Goal: Information Seeking & Learning: Check status

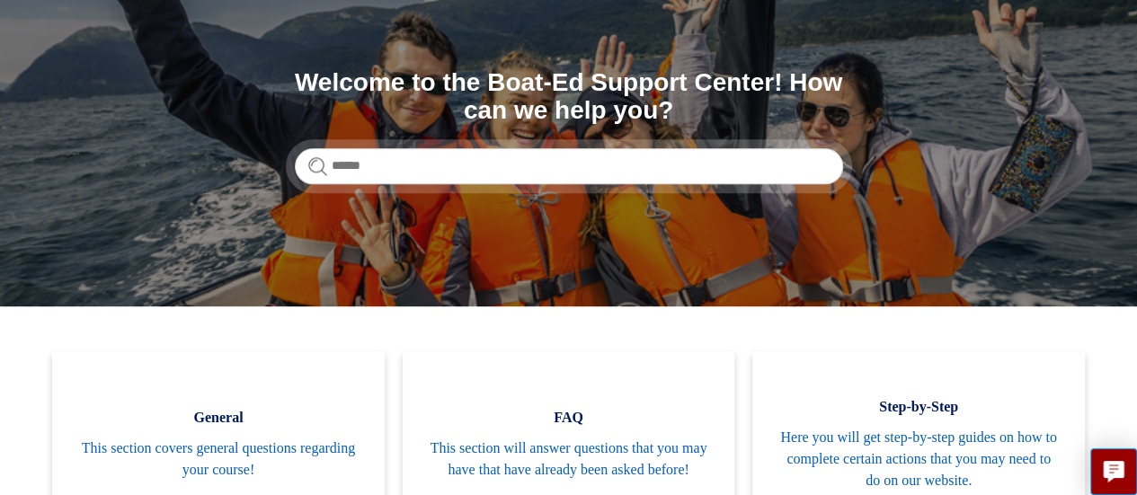
scroll to position [166, 0]
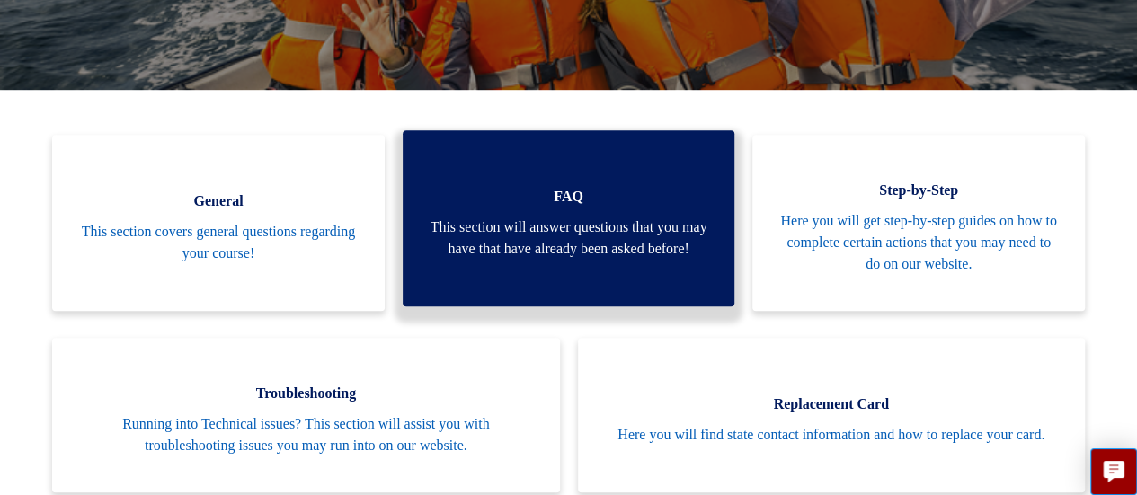
click at [475, 233] on span "This section will answer questions that you may have that have already been ask…" at bounding box center [569, 238] width 279 height 43
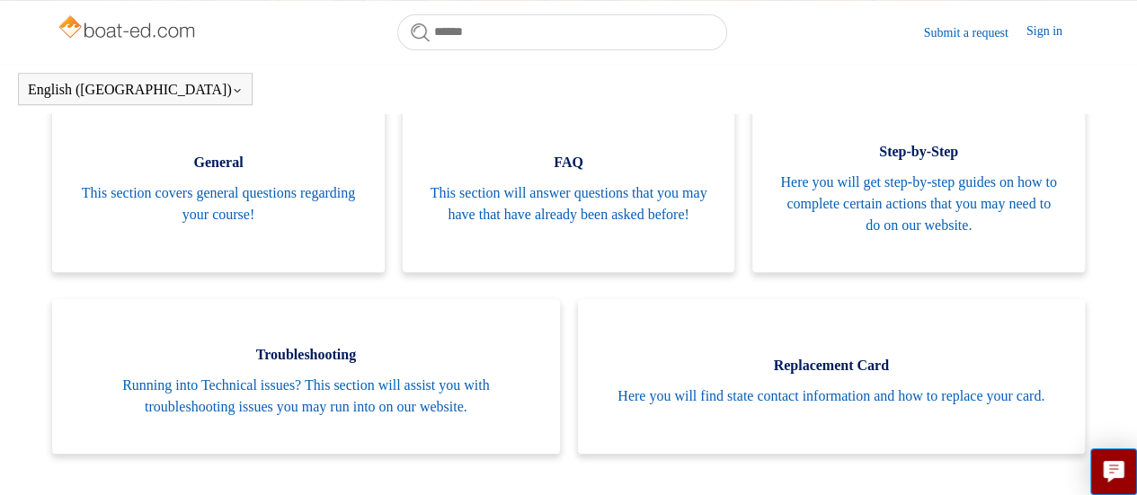
scroll to position [372, 0]
click at [955, 37] on link "Submit a request" at bounding box center [975, 32] width 102 height 19
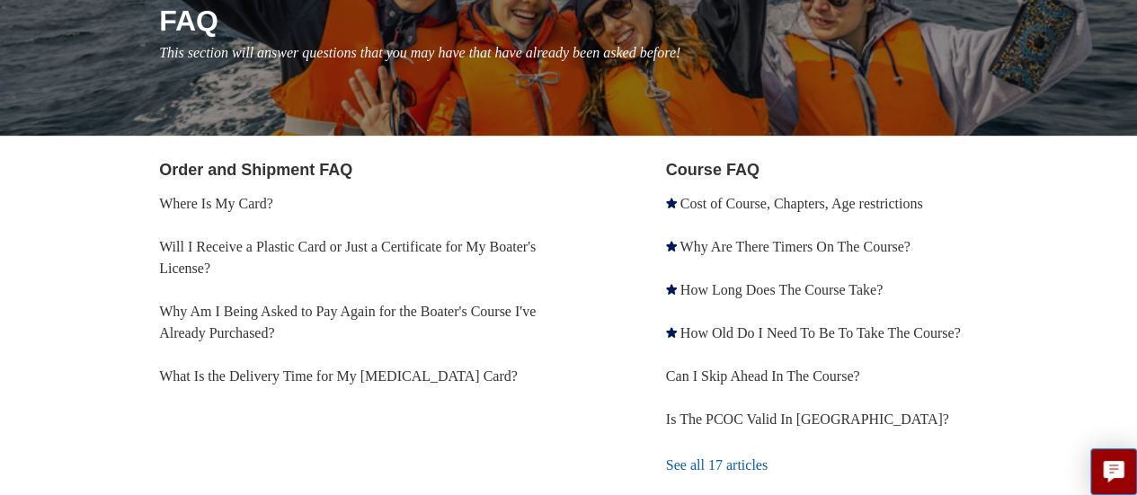
scroll to position [245, 0]
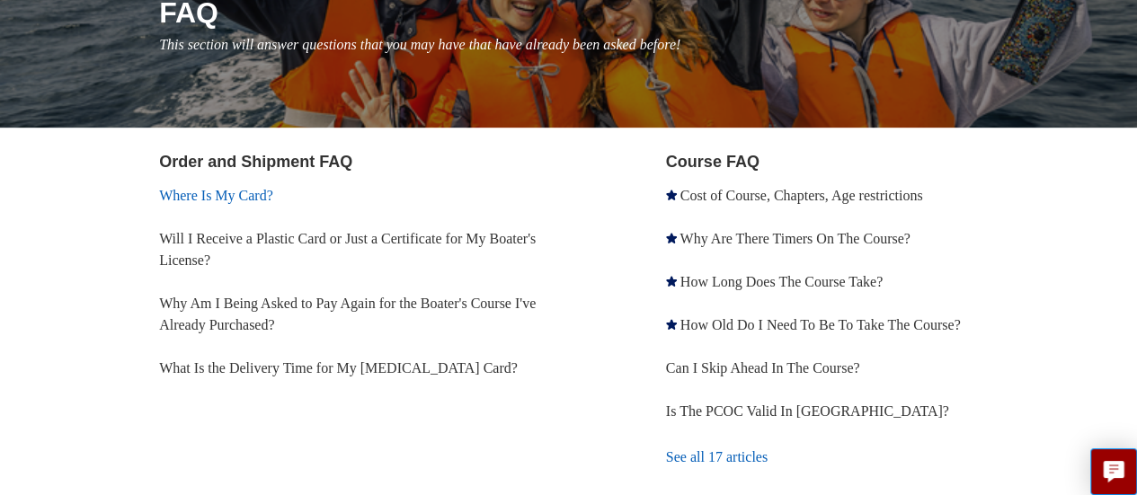
click at [214, 193] on link "Where Is My Card?" at bounding box center [216, 195] width 114 height 15
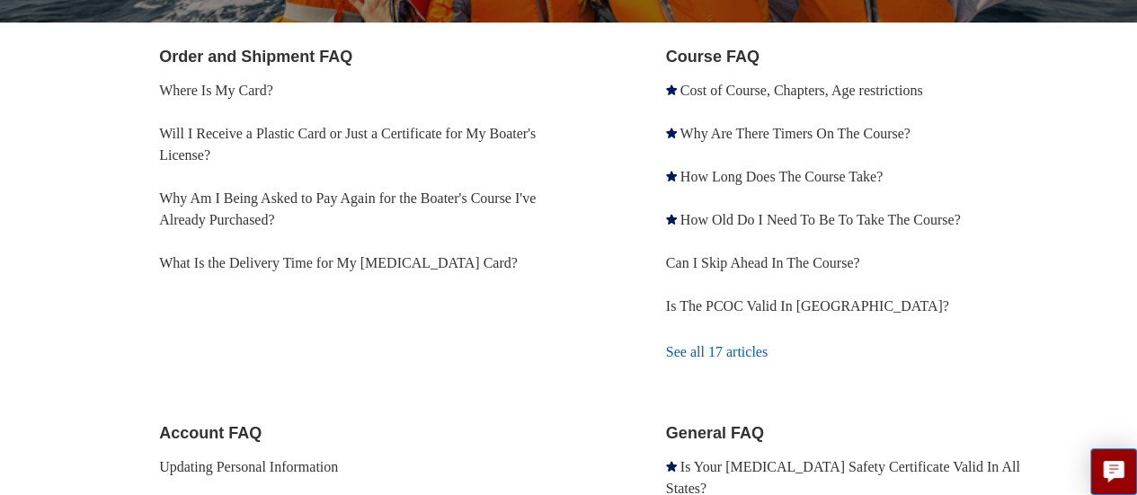
scroll to position [0, 0]
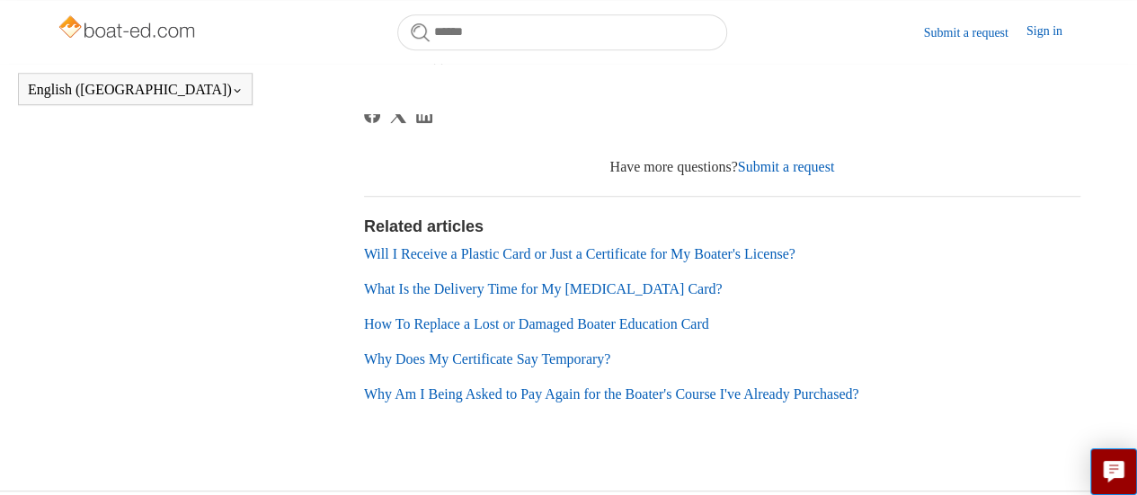
scroll to position [568, 0]
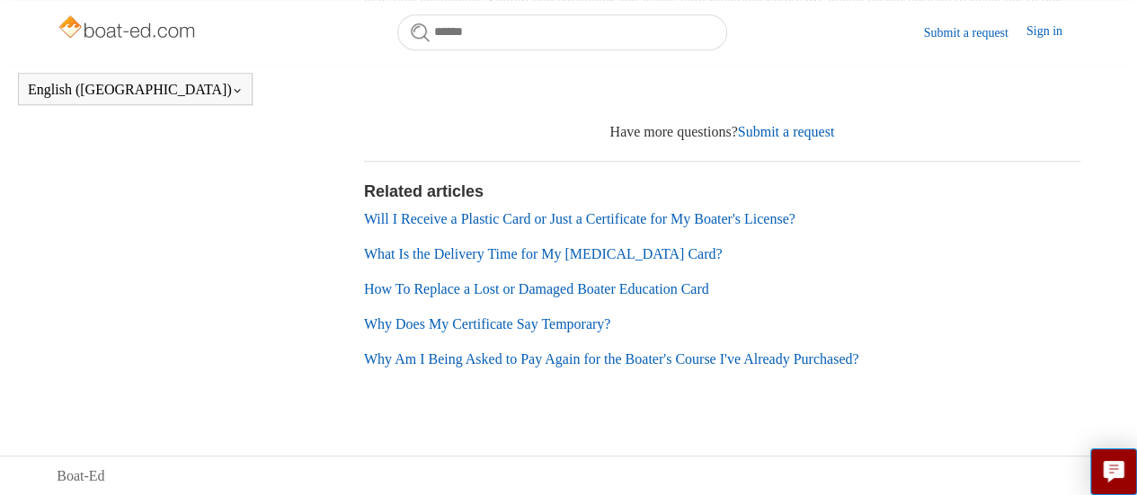
click at [423, 352] on link "Why Am I Being Asked to Pay Again for the Boater's Course I've Already Purchase…" at bounding box center [611, 358] width 495 height 15
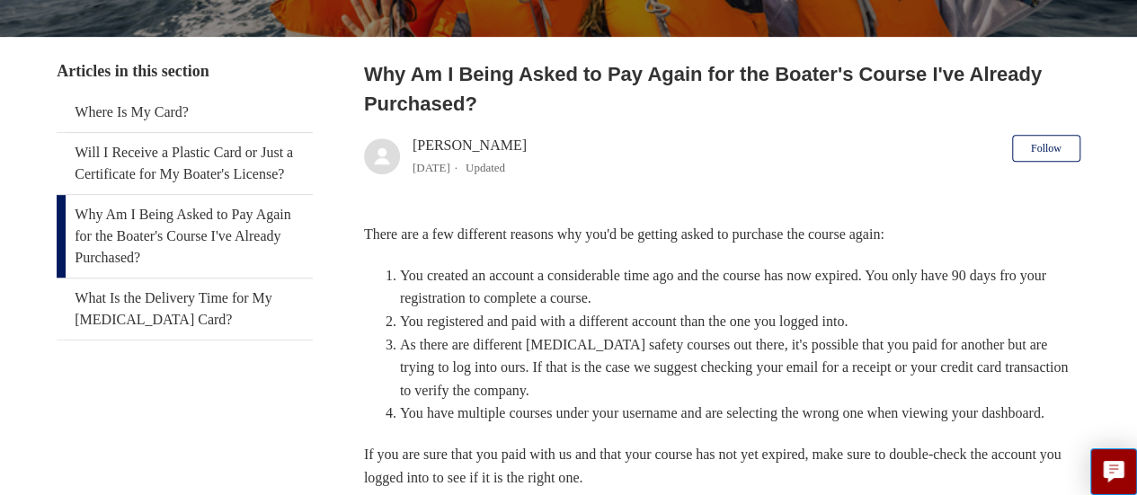
scroll to position [320, 0]
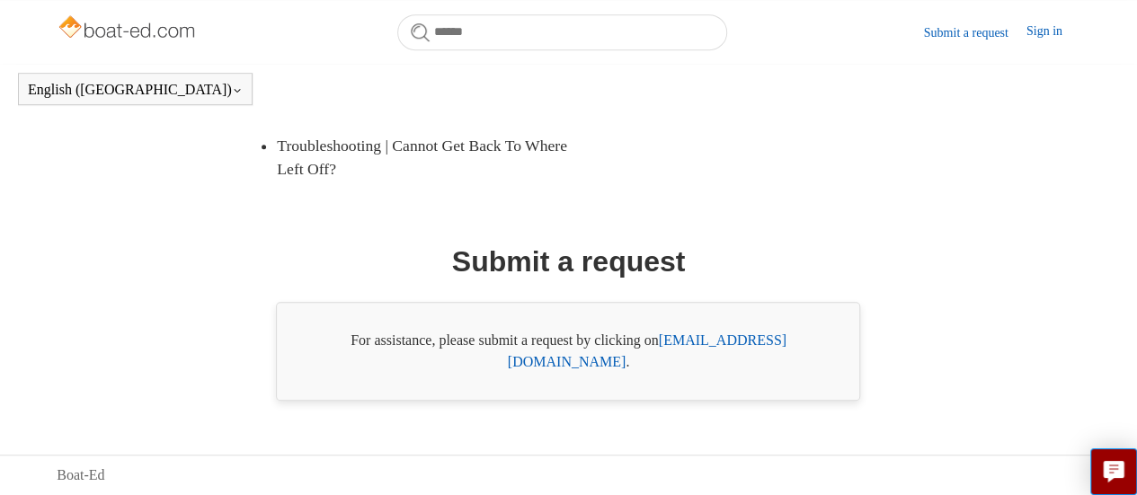
scroll to position [469, 0]
click at [698, 357] on link "[EMAIL_ADDRESS][DOMAIN_NAME]" at bounding box center [647, 351] width 279 height 37
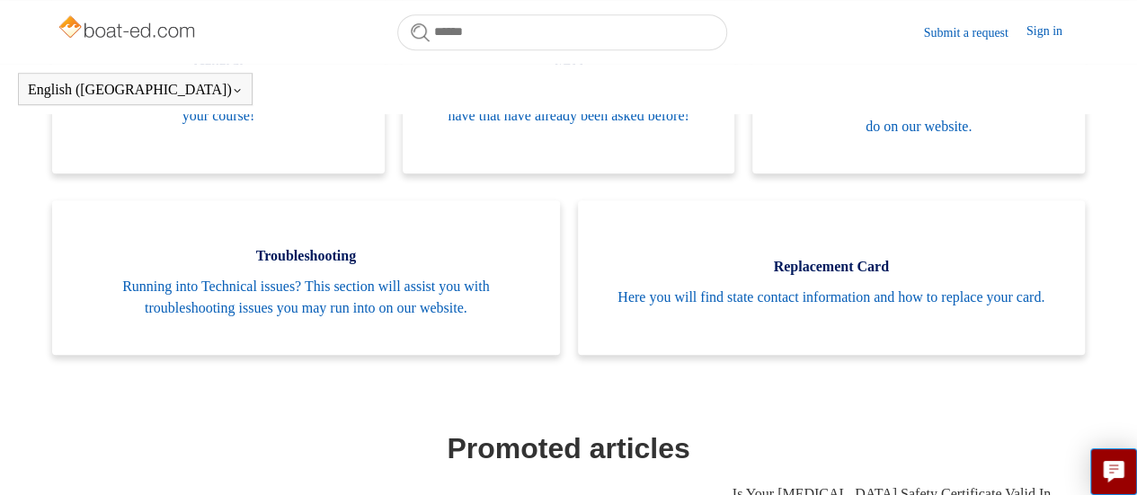
scroll to position [493, 0]
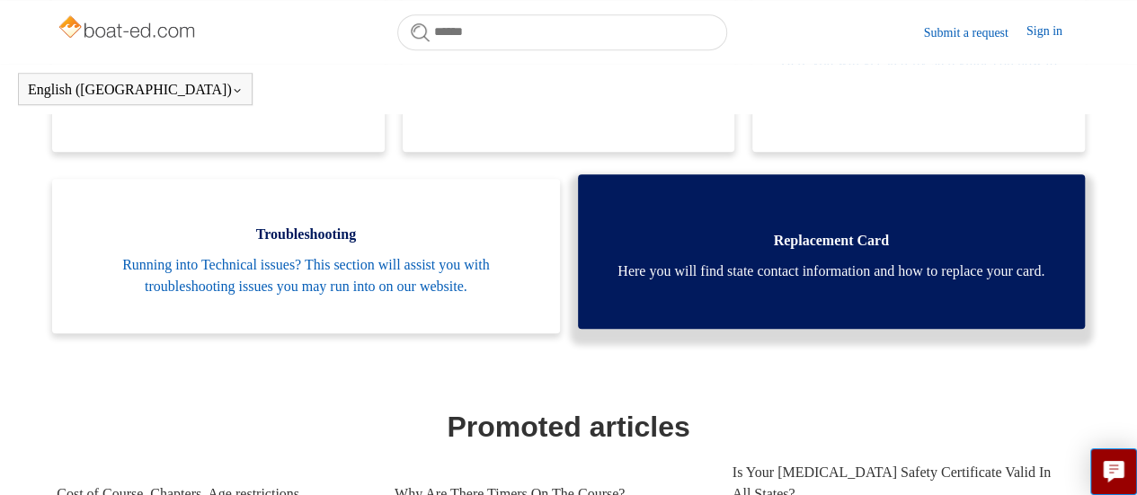
click at [836, 261] on span "Here you will find state contact information and how to replace your card." at bounding box center [831, 272] width 453 height 22
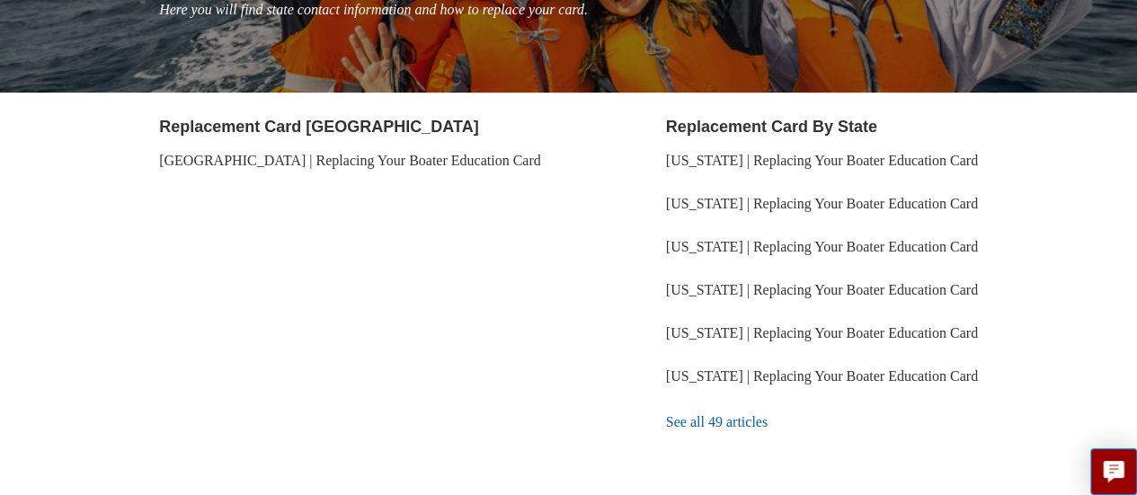
scroll to position [313, 0]
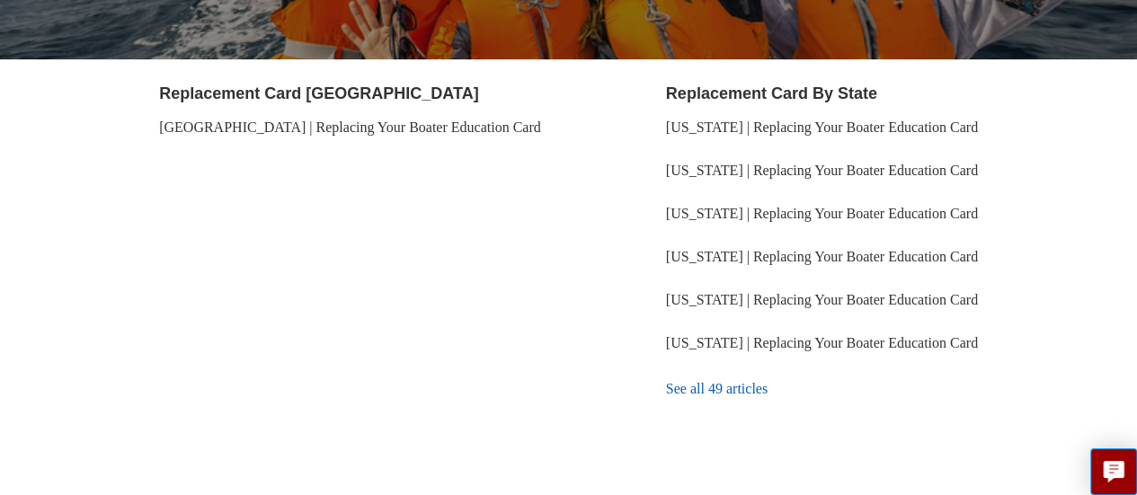
click at [742, 387] on link "See all 49 articles" at bounding box center [873, 389] width 414 height 49
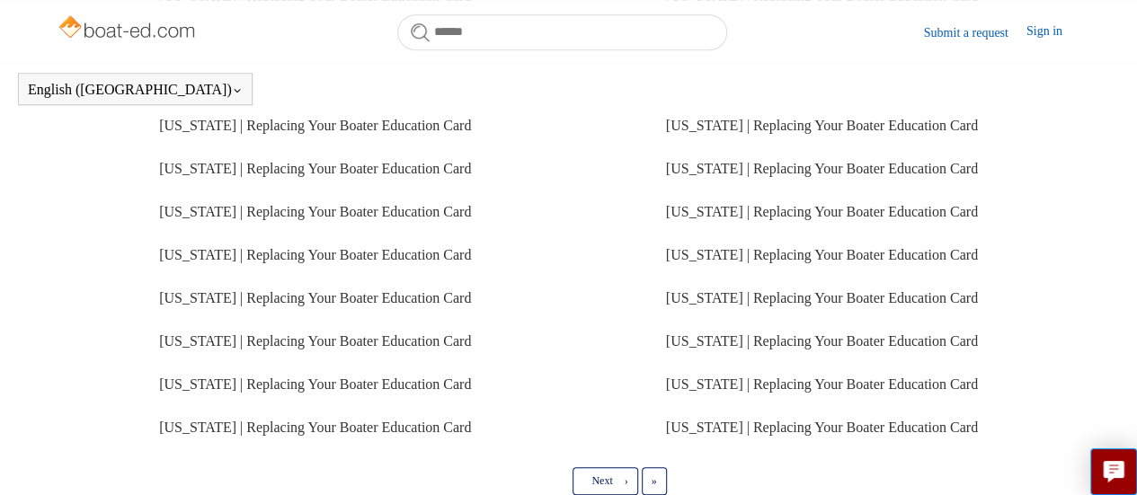
scroll to position [511, 0]
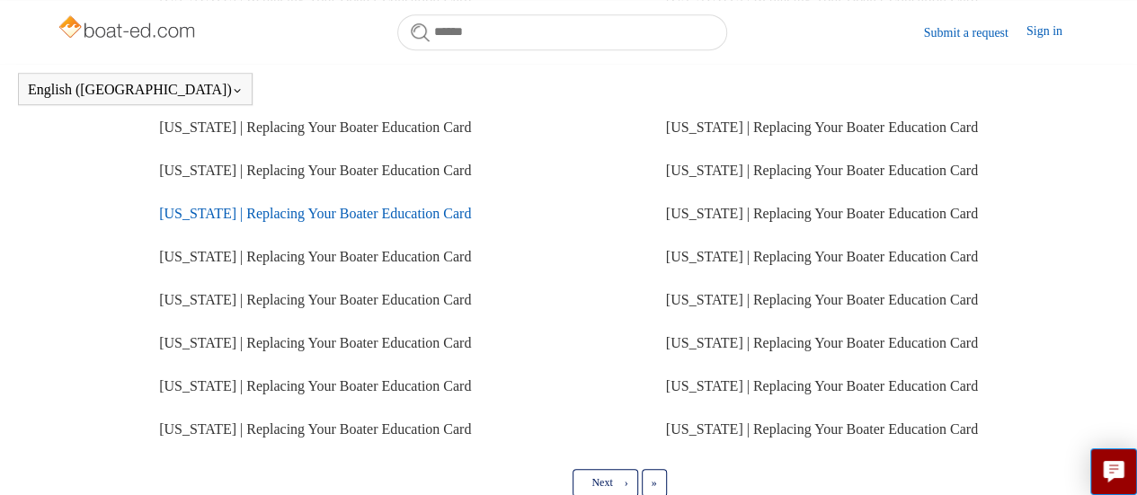
click at [289, 211] on link "[US_STATE] | Replacing Your Boater Education Card" at bounding box center [315, 213] width 312 height 15
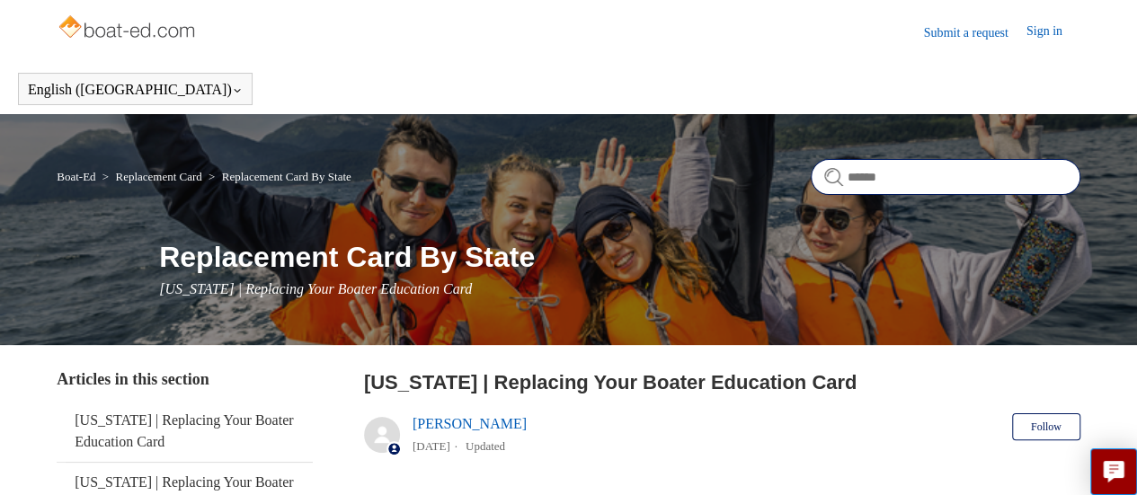
click at [865, 171] on input "Search" at bounding box center [946, 177] width 270 height 36
type input "*******"
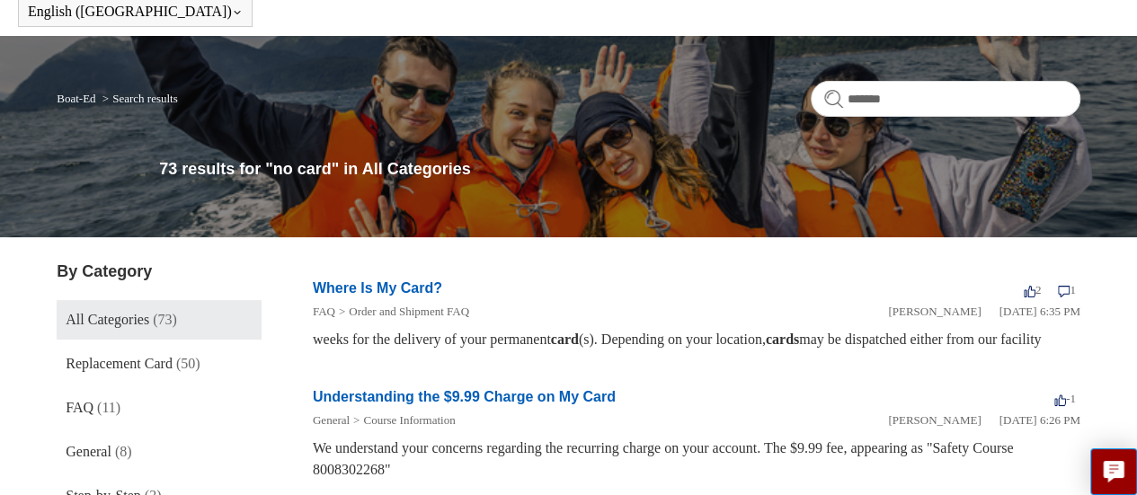
scroll to position [82, 0]
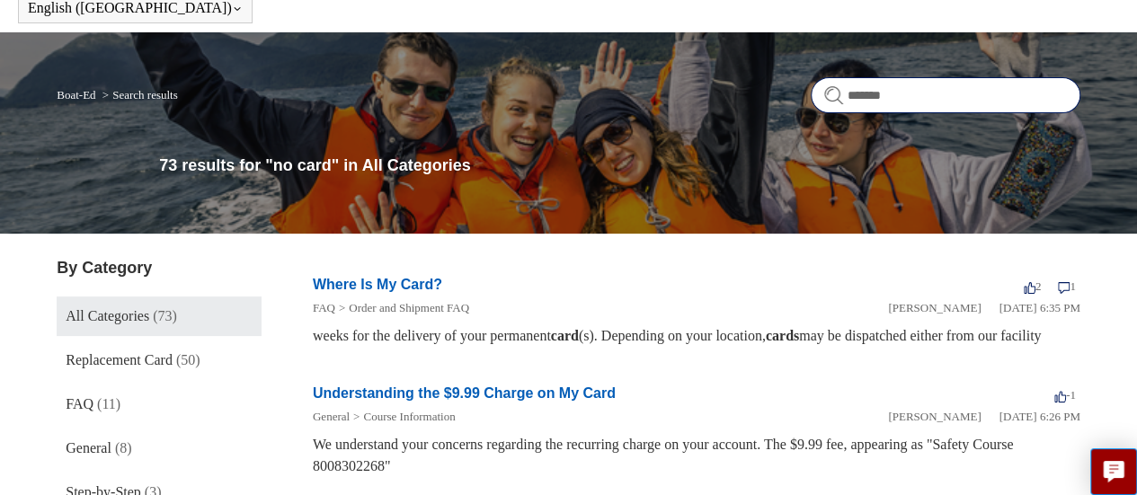
click at [897, 103] on input "*******" at bounding box center [946, 95] width 270 height 36
type input "*"
type input "**********"
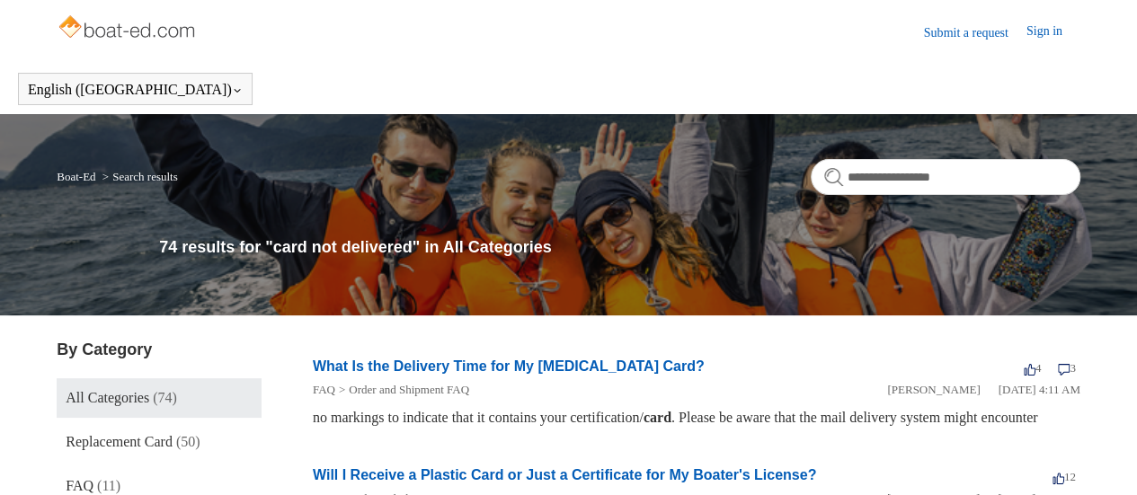
click at [897, 103] on header "English ([GEOGRAPHIC_DATA]) Español [DEMOGRAPHIC_DATA]" at bounding box center [568, 89] width 1137 height 50
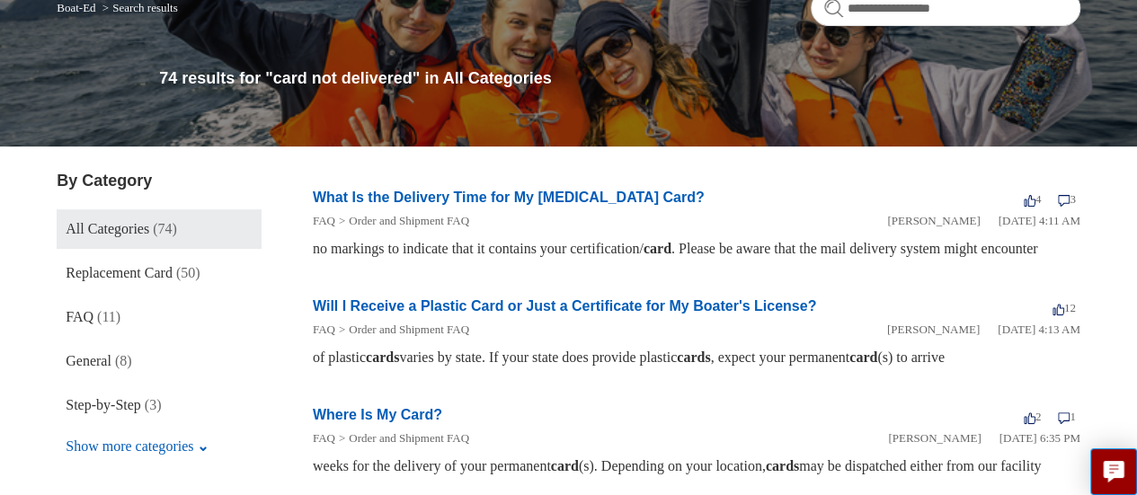
scroll to position [31, 0]
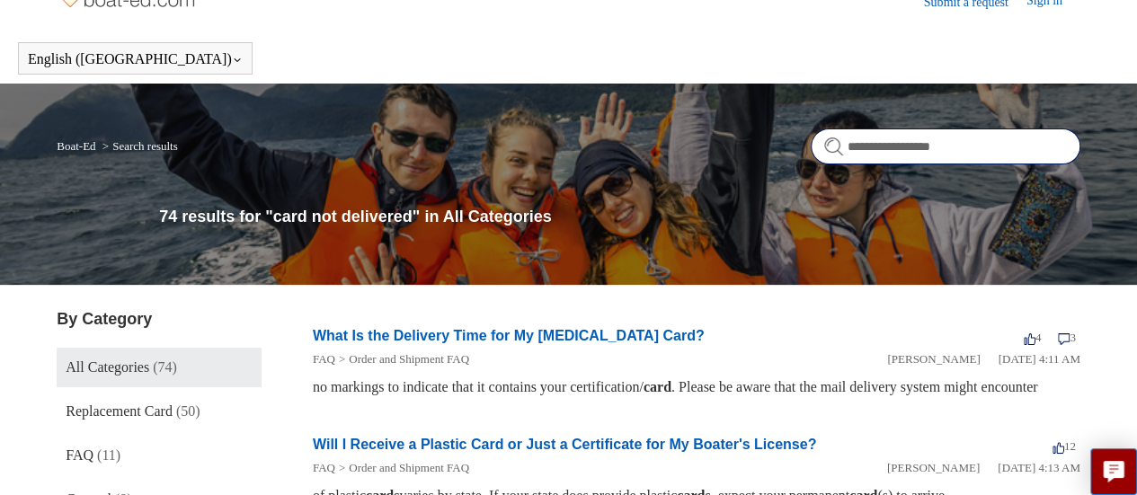
click at [864, 150] on input "**********" at bounding box center [946, 147] width 270 height 36
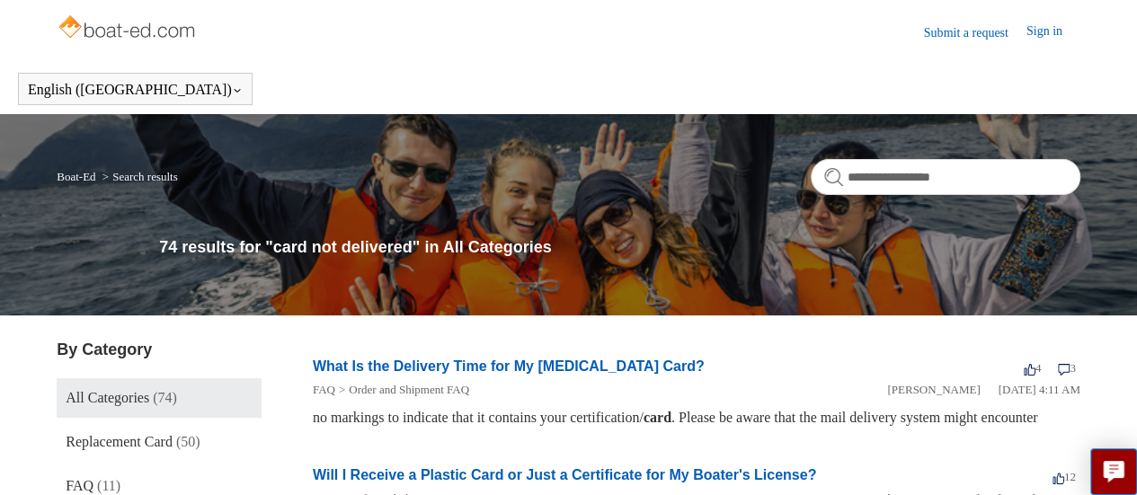
click at [1032, 30] on link "Sign in" at bounding box center [1054, 33] width 54 height 22
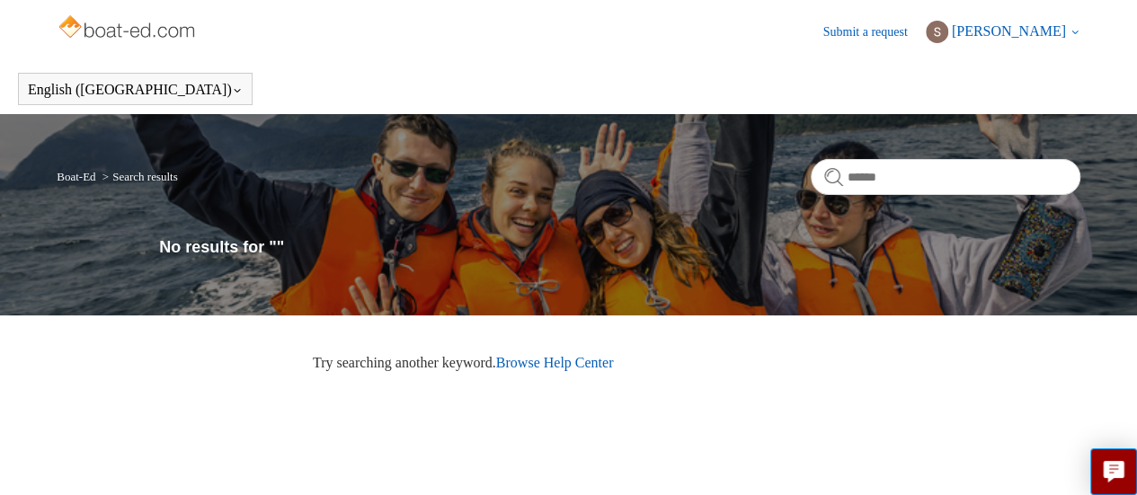
click at [948, 36] on img at bounding box center [937, 32] width 22 height 22
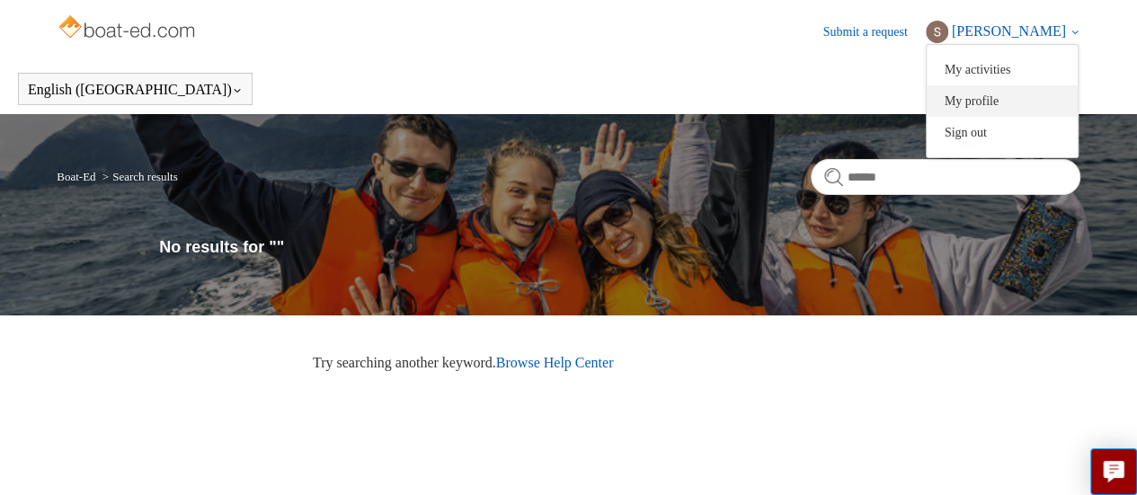
click at [1025, 104] on link "My profile" at bounding box center [1002, 100] width 151 height 31
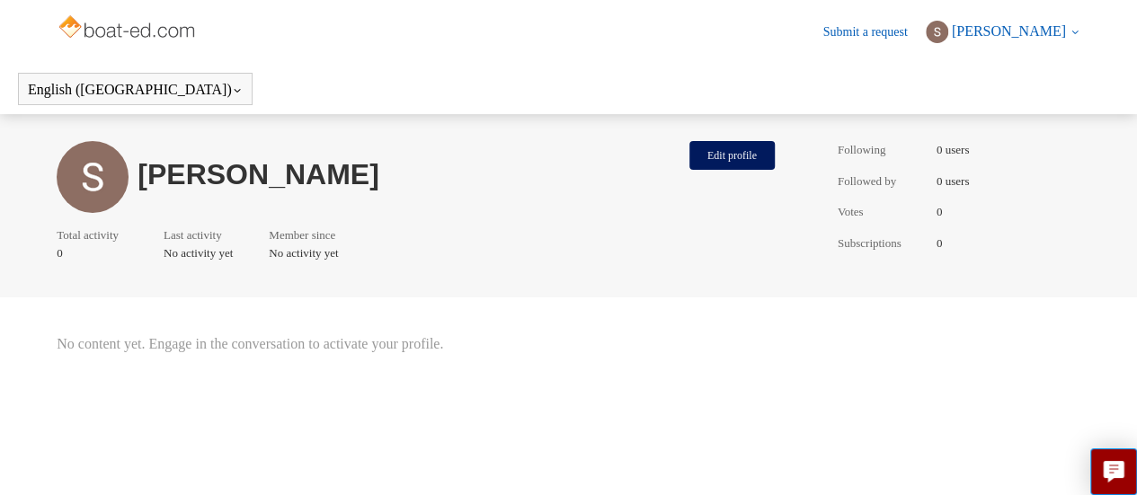
click at [914, 37] on link "Submit a request" at bounding box center [874, 31] width 102 height 19
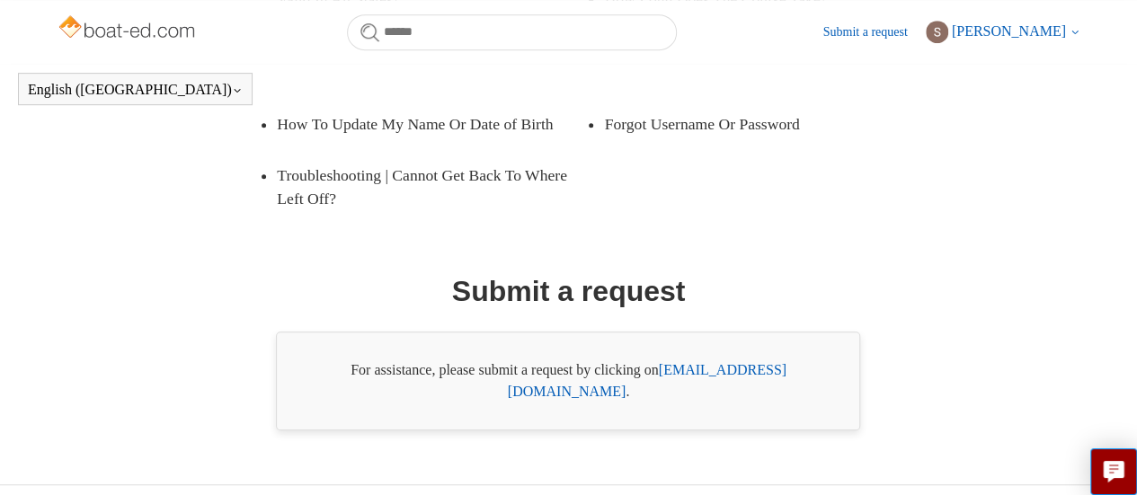
scroll to position [469, 0]
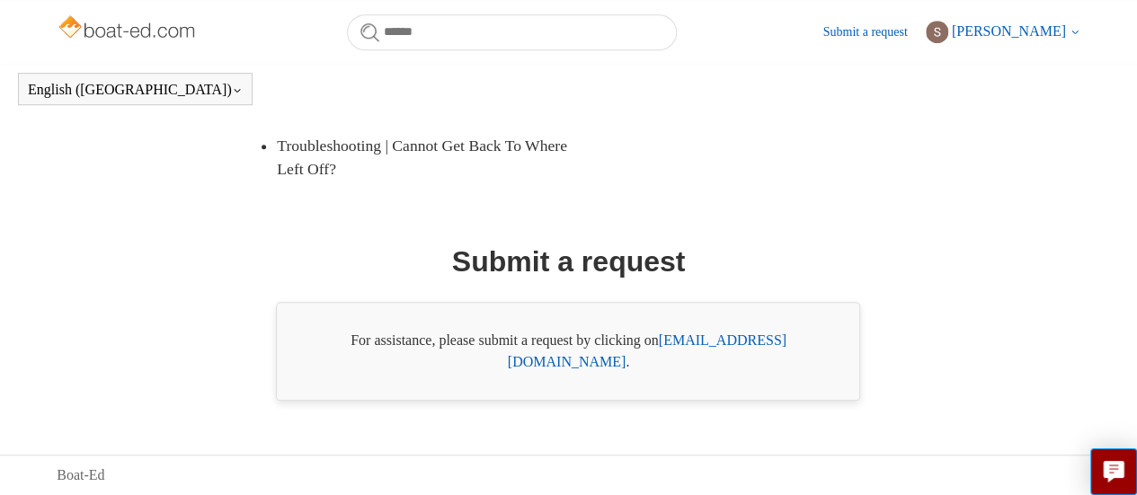
click at [726, 357] on link "[EMAIL_ADDRESS][DOMAIN_NAME]" at bounding box center [647, 351] width 279 height 37
click at [697, 362] on link "[EMAIL_ADDRESS][DOMAIN_NAME]" at bounding box center [647, 351] width 279 height 37
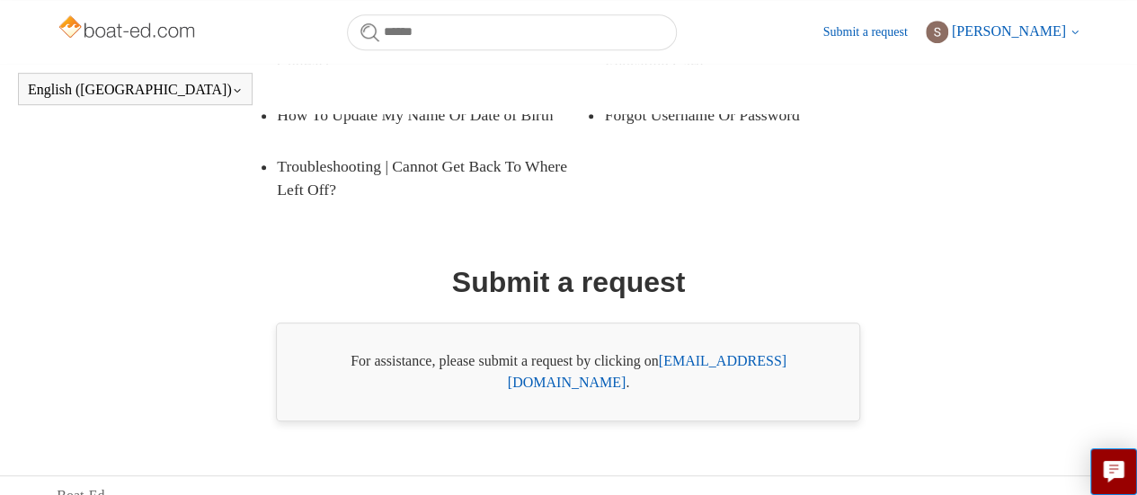
scroll to position [430, 0]
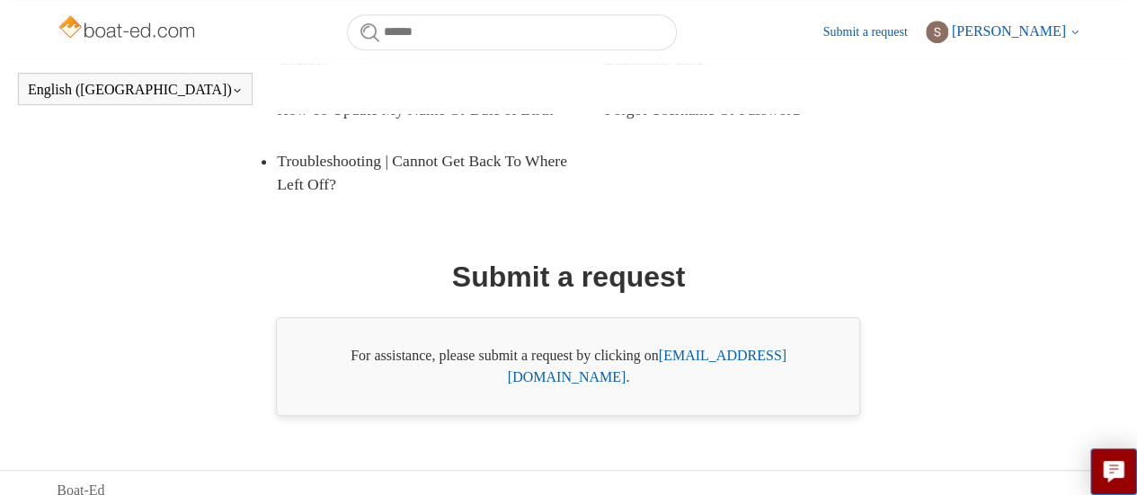
click at [699, 416] on div "For assistance, please submit a request by clicking on [EMAIL_ADDRESS][DOMAIN_N…" at bounding box center [568, 366] width 584 height 99
click at [699, 385] on link "[EMAIL_ADDRESS][DOMAIN_NAME]" at bounding box center [647, 366] width 279 height 37
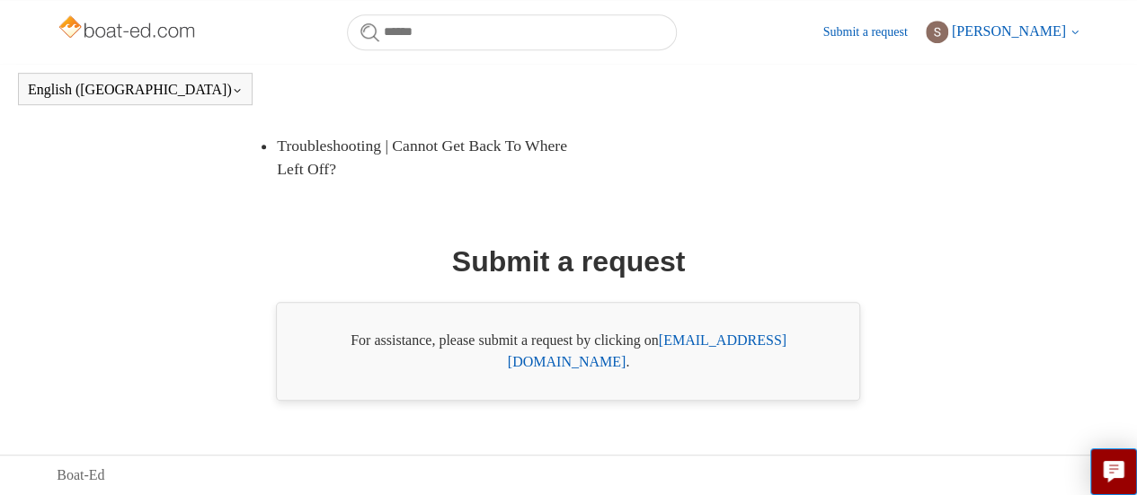
scroll to position [469, 0]
click at [716, 360] on link "[EMAIL_ADDRESS][DOMAIN_NAME]" at bounding box center [647, 351] width 279 height 37
click at [948, 28] on img at bounding box center [937, 32] width 22 height 22
click at [1019, 99] on link "My profile" at bounding box center [1002, 100] width 151 height 31
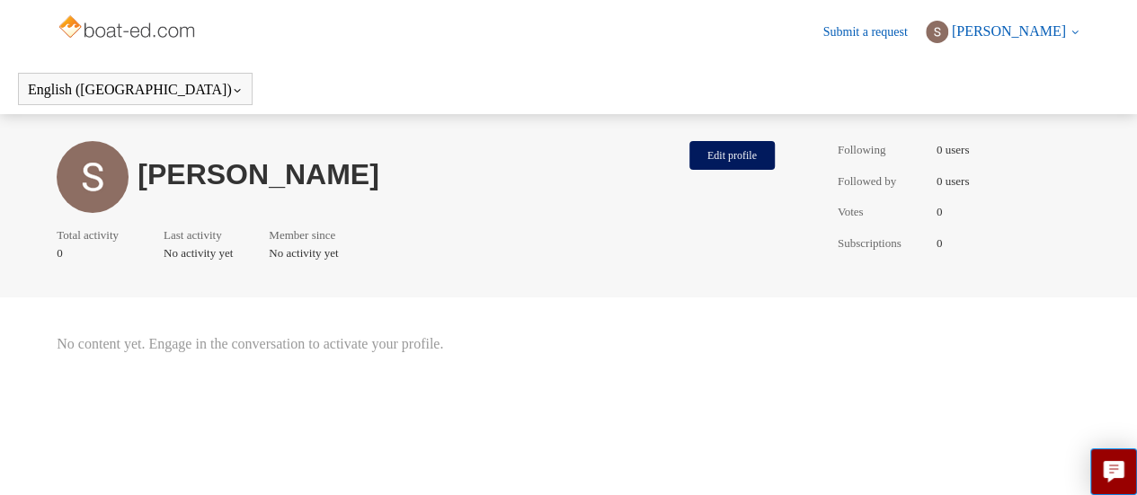
click at [905, 30] on link "Submit a request" at bounding box center [874, 31] width 102 height 19
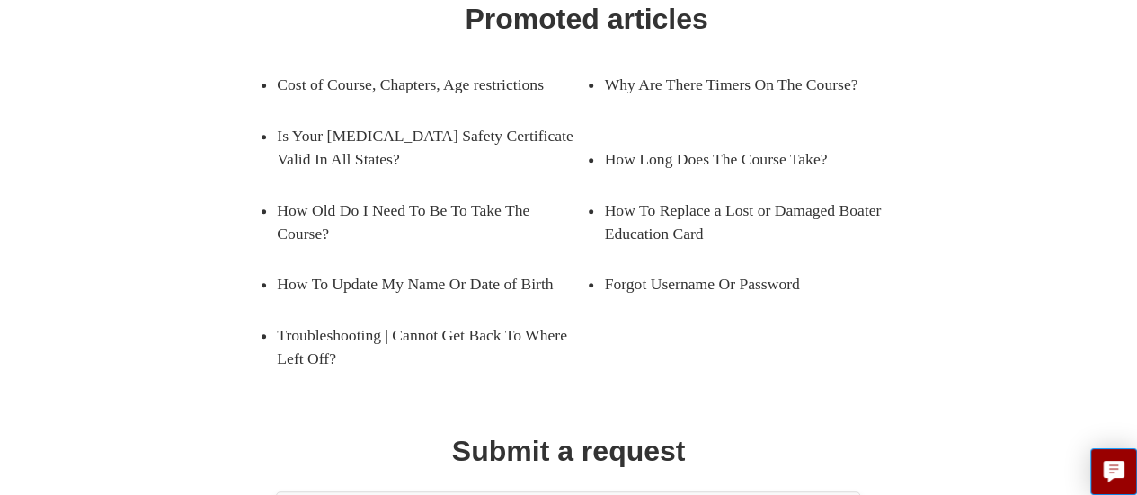
scroll to position [469, 0]
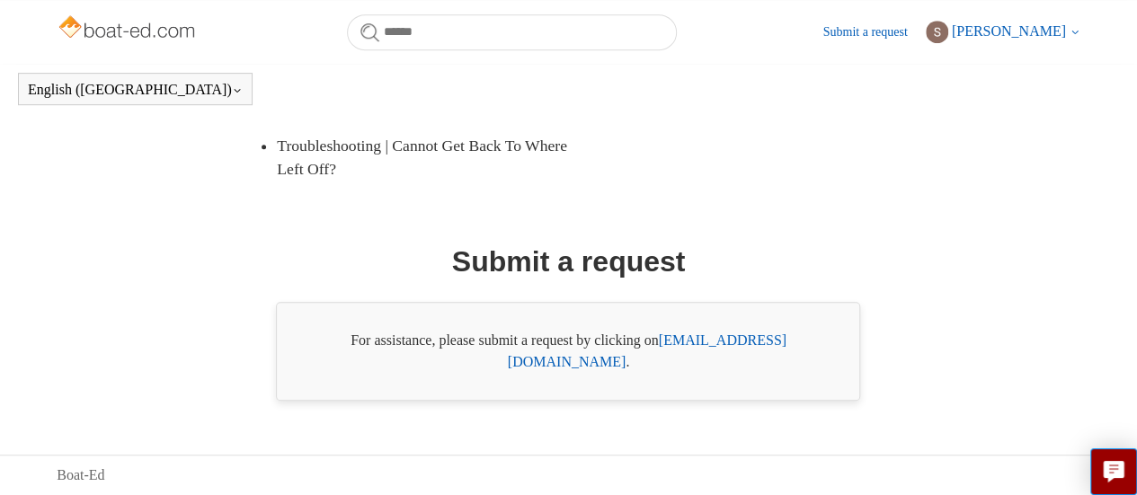
click at [681, 362] on link "[EMAIL_ADDRESS][DOMAIN_NAME]" at bounding box center [647, 351] width 279 height 37
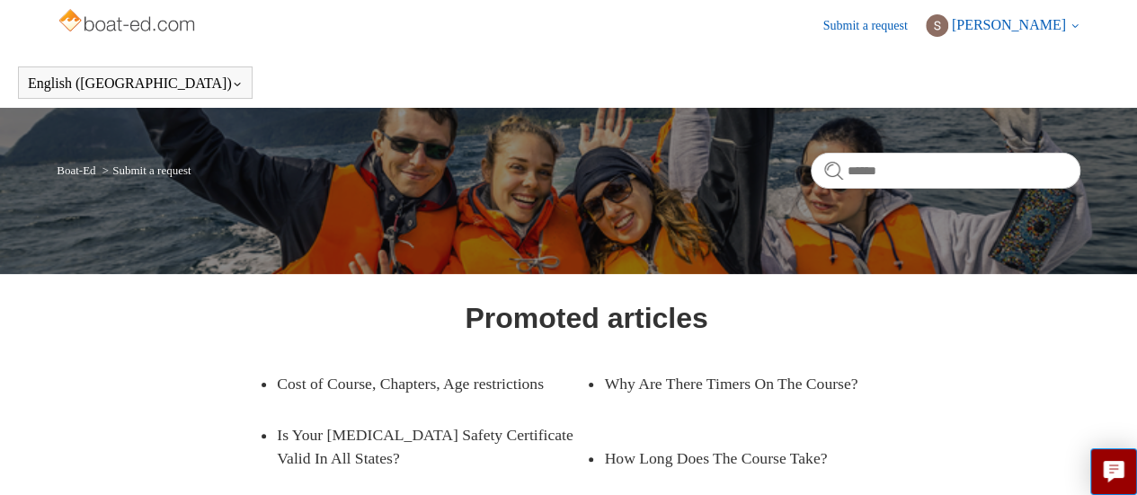
scroll to position [0, 0]
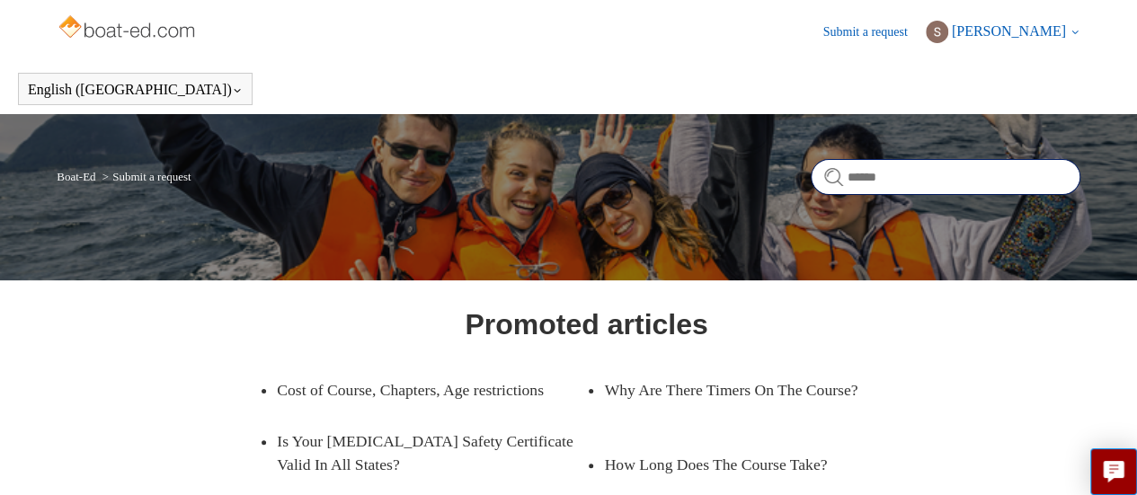
click at [883, 175] on input "Search" at bounding box center [946, 177] width 270 height 36
type input "*******"
click at [906, 191] on input "*******" at bounding box center [946, 177] width 270 height 36
click at [1052, 182] on input "*******" at bounding box center [946, 177] width 270 height 36
click at [1052, 179] on input "*******" at bounding box center [946, 177] width 270 height 36
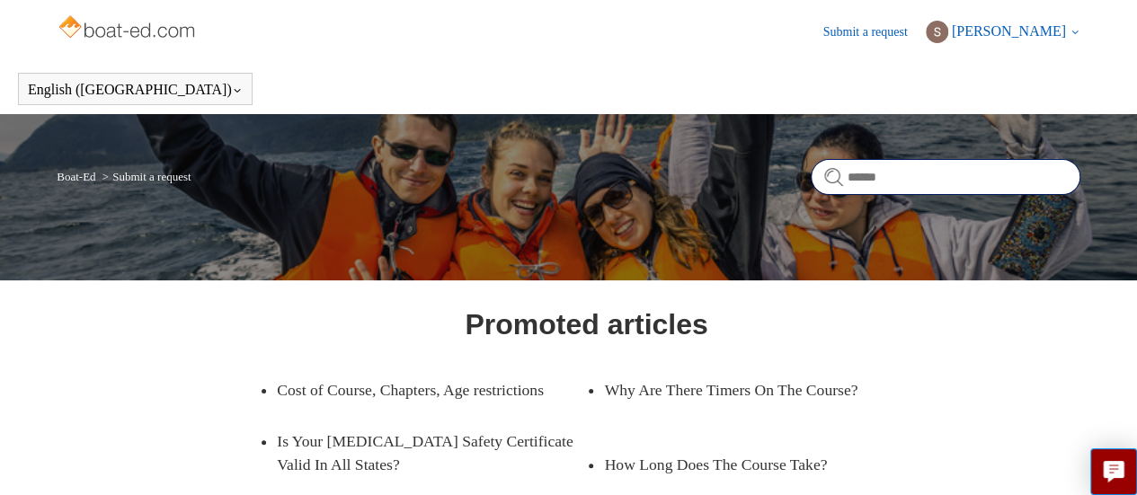
click at [953, 181] on input "Search" at bounding box center [946, 177] width 270 height 36
type input "**********"
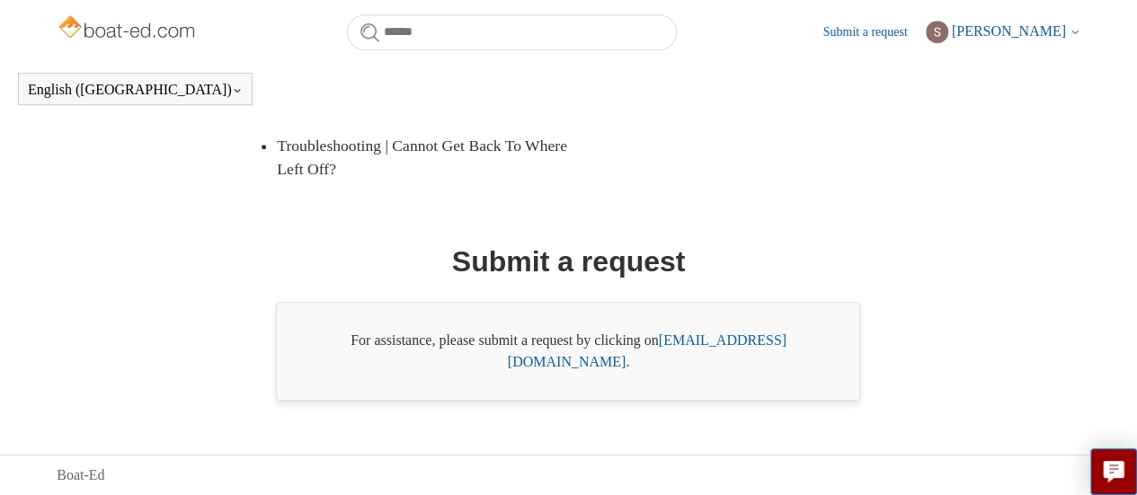
scroll to position [464, 0]
click at [755, 369] on link "[EMAIL_ADDRESS][DOMAIN_NAME]" at bounding box center [647, 351] width 279 height 37
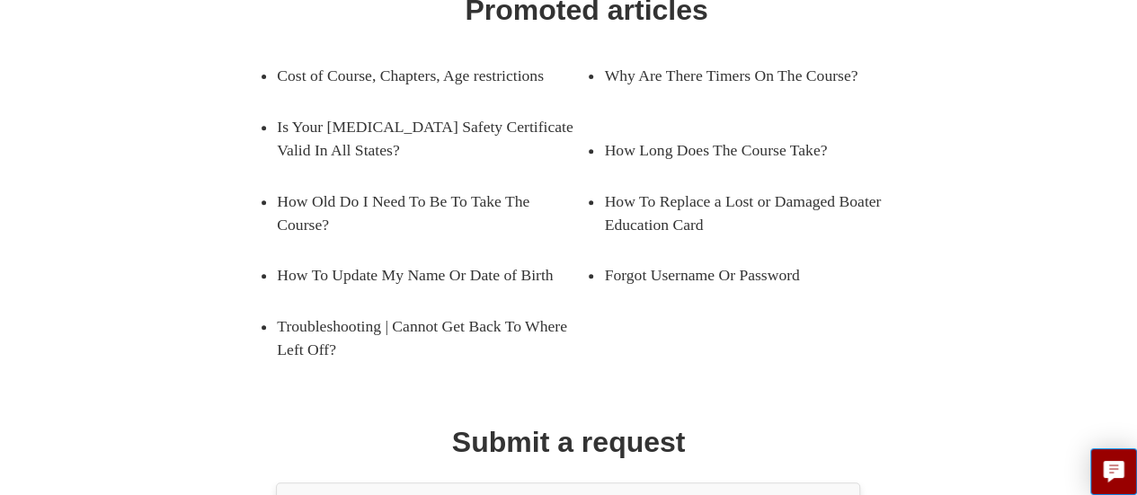
scroll to position [469, 0]
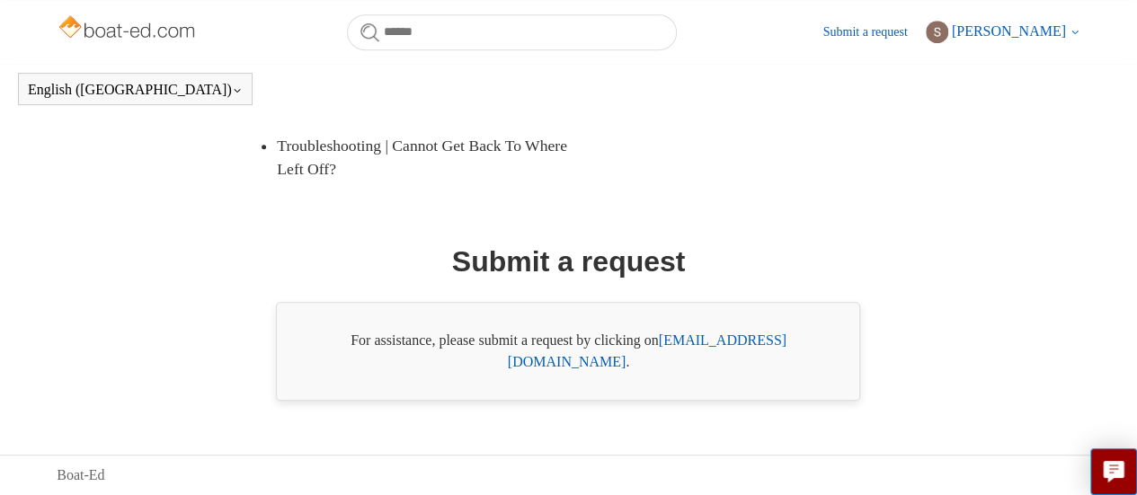
click at [766, 362] on link "[EMAIL_ADDRESS][DOMAIN_NAME]" at bounding box center [647, 351] width 279 height 37
click at [1117, 478] on icon "Live chat" at bounding box center [1114, 469] width 21 height 17
click at [773, 251] on div "Promoted articles Cost of Course, Chapters, Age restrictions Why Are There Time…" at bounding box center [568, 104] width 921 height 593
click at [863, 227] on div "Promoted articles Cost of Course, Chapters, Age restrictions Why Are There Time…" at bounding box center [568, 104] width 921 height 593
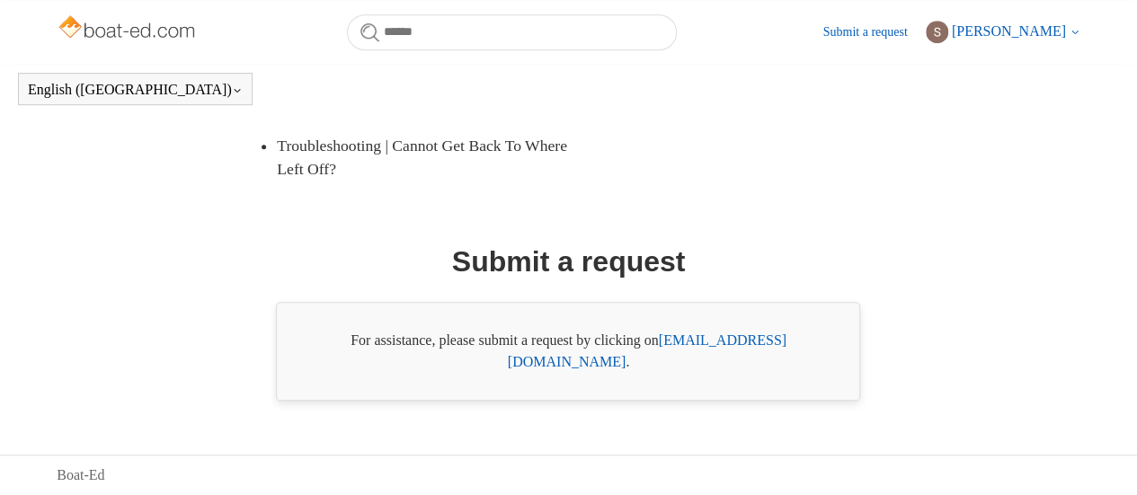
click at [863, 227] on div "Promoted articles Cost of Course, Chapters, Age restrictions Why Are There Time…" at bounding box center [568, 104] width 921 height 593
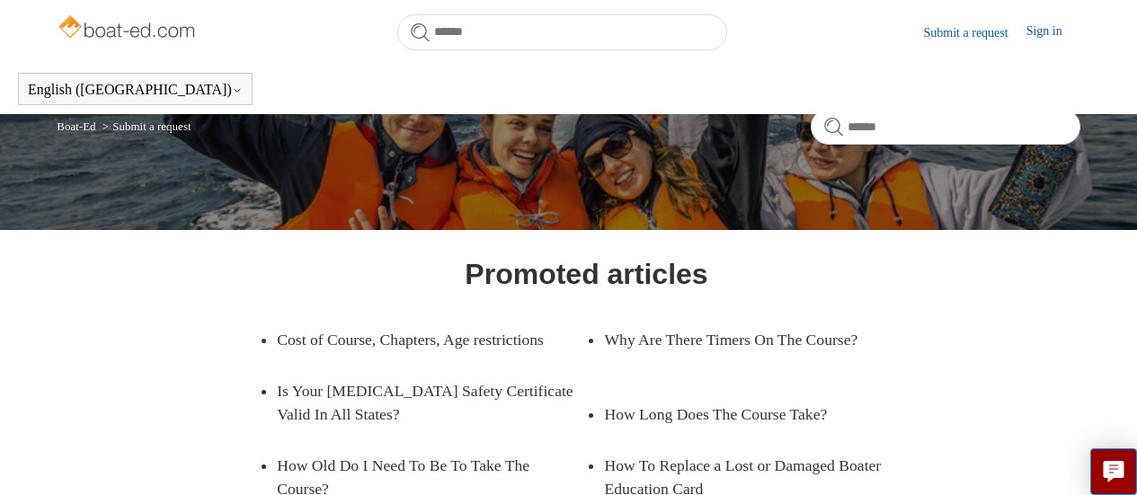
scroll to position [469, 0]
